Goal: Task Accomplishment & Management: Use online tool/utility

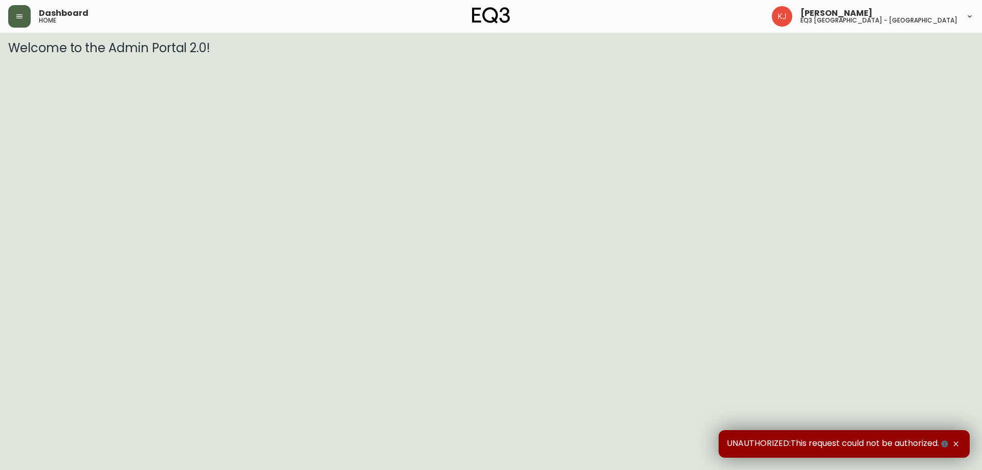
click at [11, 12] on button "button" at bounding box center [19, 16] width 23 height 23
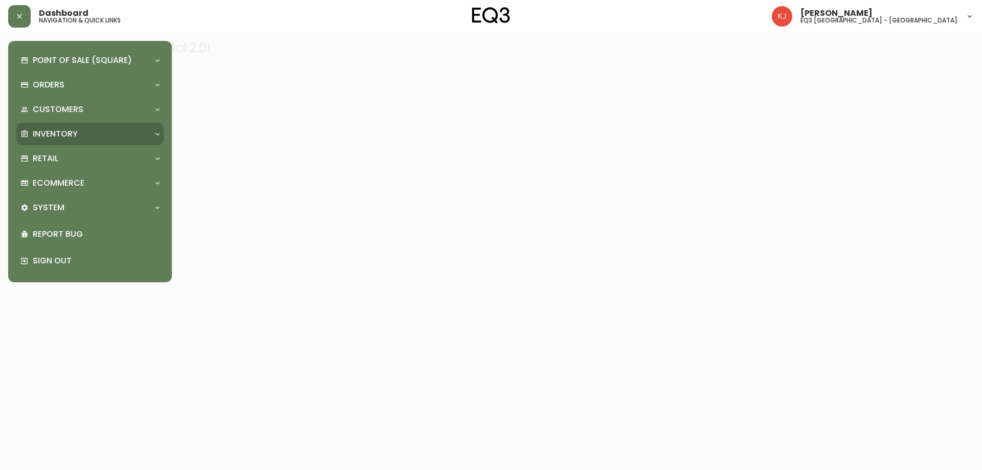
click at [98, 134] on div "Inventory" at bounding box center [84, 133] width 129 height 11
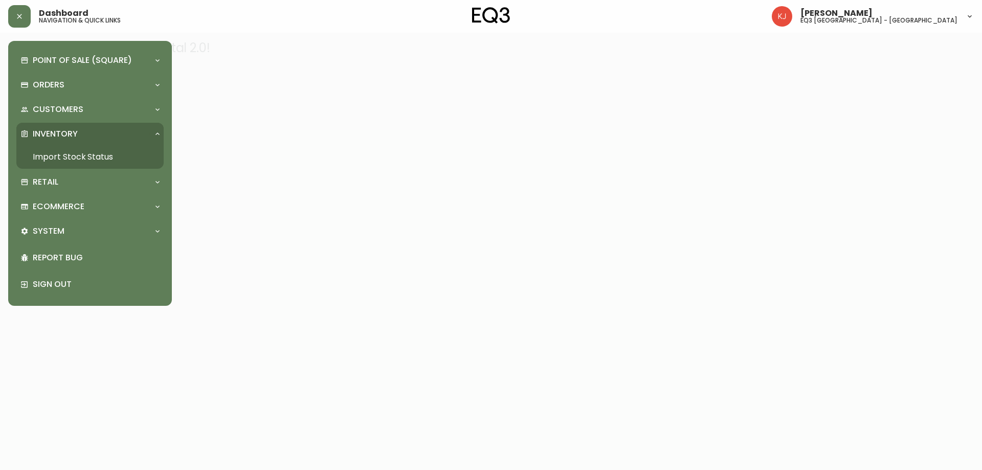
click at [88, 157] on link "Import Stock Status" at bounding box center [89, 157] width 147 height 24
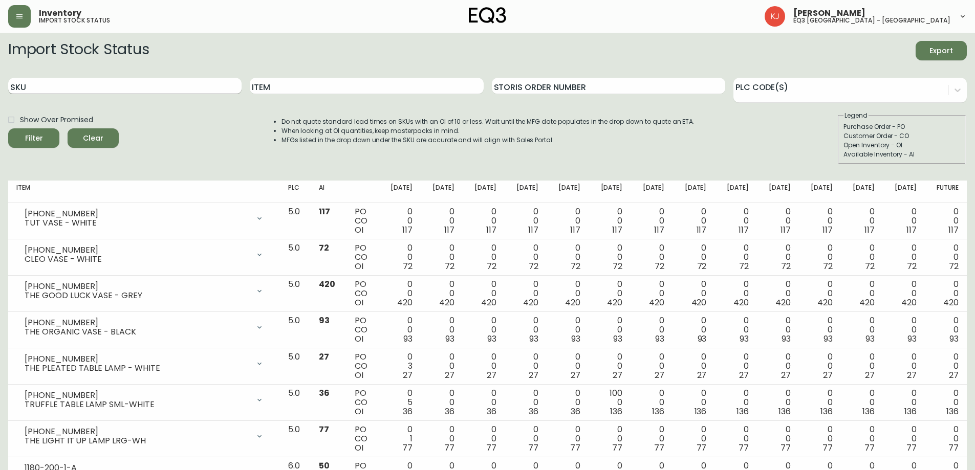
click at [200, 80] on input "SKU" at bounding box center [124, 86] width 233 height 16
click at [295, 89] on input "Item" at bounding box center [366, 86] width 233 height 16
click at [8, 128] on button "Filter" at bounding box center [33, 137] width 51 height 19
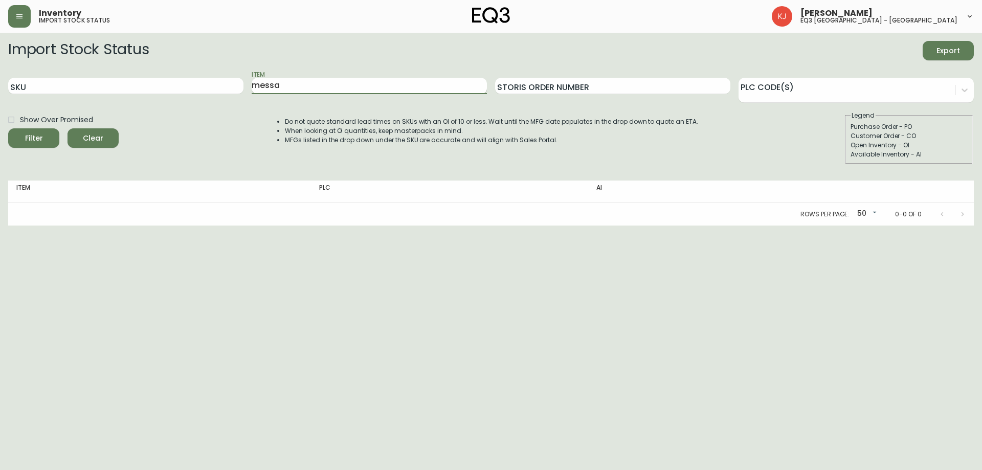
type input "messa"
click at [8, 128] on button "Filter" at bounding box center [33, 137] width 51 height 19
drag, startPoint x: 293, startPoint y: 84, endPoint x: 247, endPoint y: 84, distance: 46.6
click at [247, 84] on div "SKU Item messa Storis Order Number PLC Code(s)" at bounding box center [491, 86] width 966 height 33
click at [311, 82] on input "Item" at bounding box center [369, 86] width 235 height 16
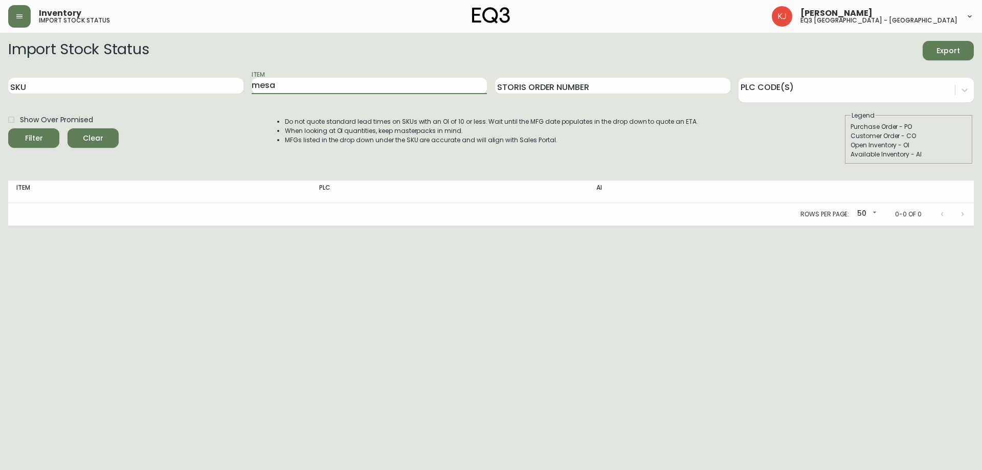
type input "mesa"
click at [8, 128] on button "Filter" at bounding box center [33, 137] width 51 height 19
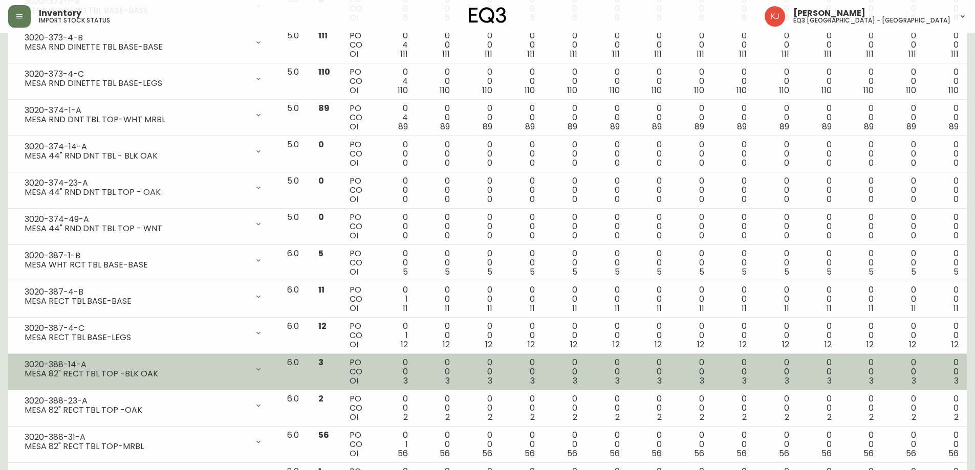
scroll to position [264, 0]
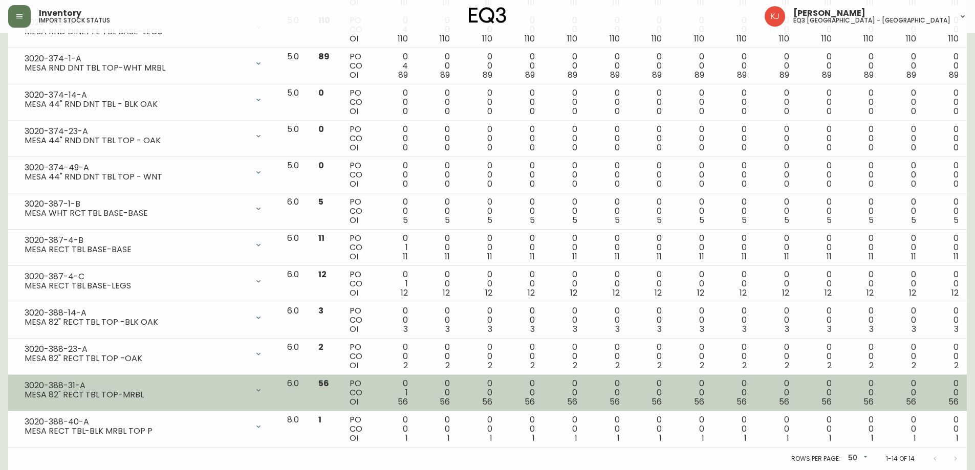
click at [164, 387] on div "3020-388-31-A" at bounding box center [137, 385] width 224 height 9
click at [161, 399] on div "MESA 82" RECT TBL TOP-MRBL" at bounding box center [137, 394] width 224 height 9
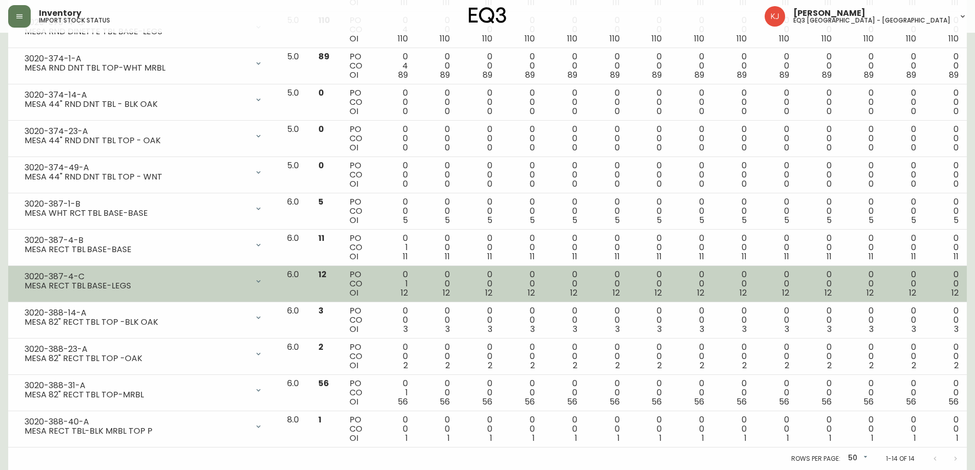
click at [181, 282] on div "MESA RECT TBL BASE-LEGS" at bounding box center [137, 285] width 224 height 9
